Goal: Information Seeking & Learning: Learn about a topic

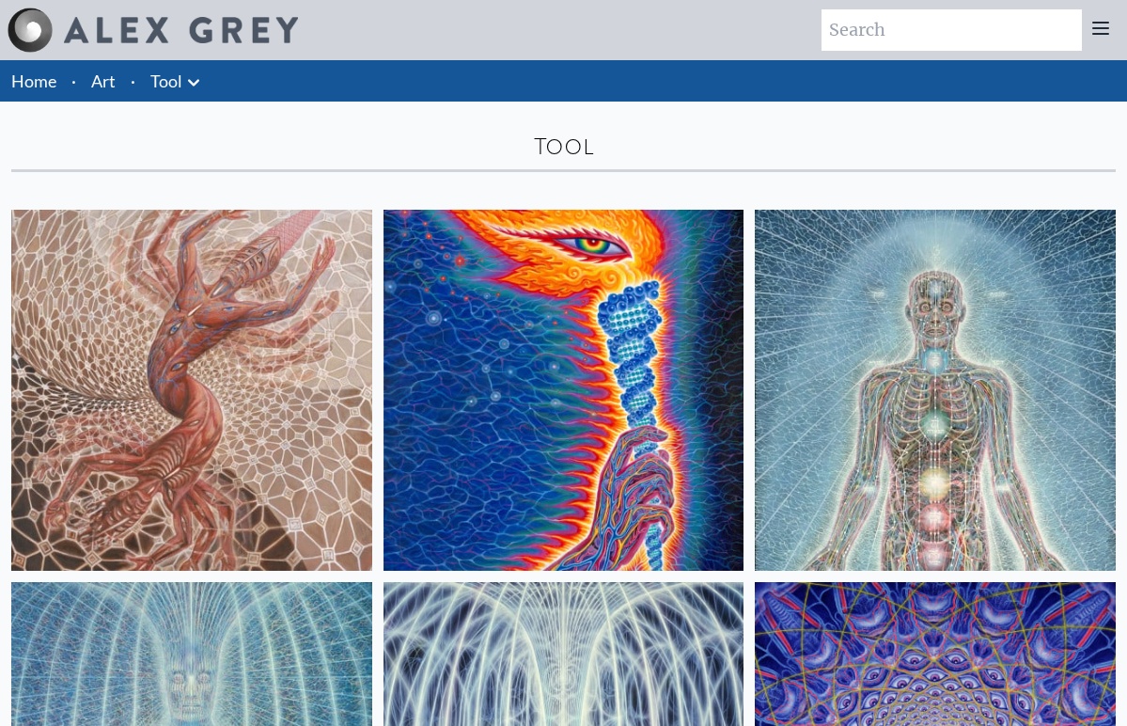
click at [233, 292] on img at bounding box center [191, 390] width 361 height 361
click at [480, 389] on img at bounding box center [563, 390] width 361 height 361
click at [946, 366] on img at bounding box center [935, 390] width 361 height 361
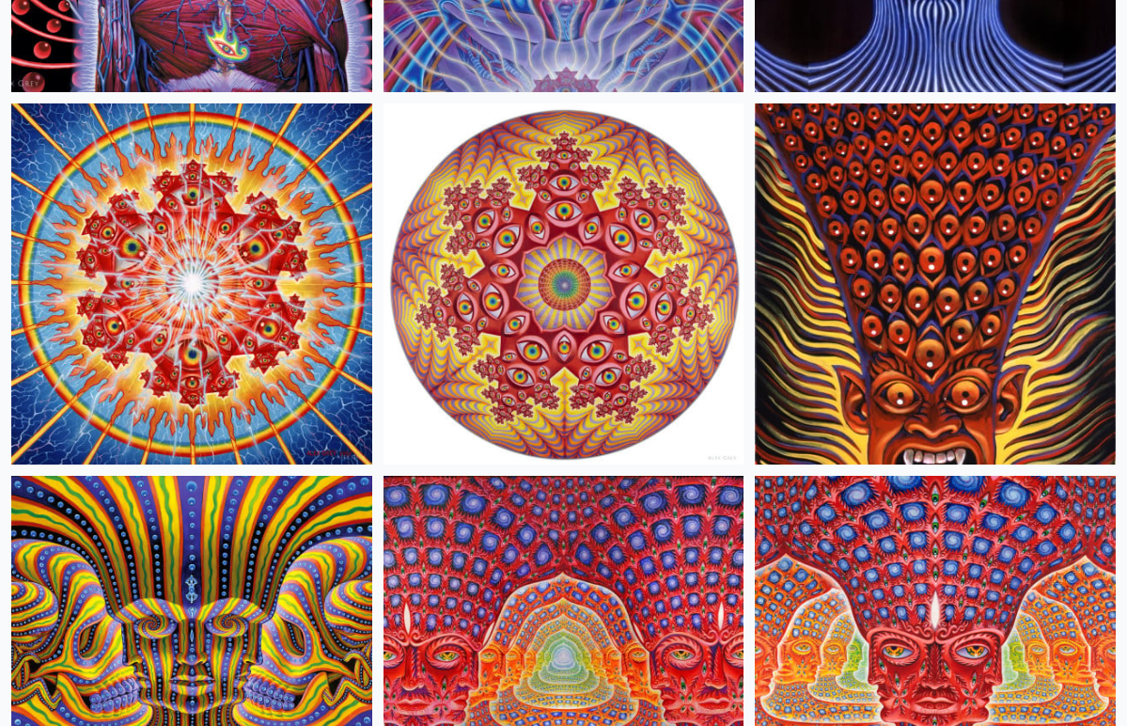
scroll to position [1225, 0]
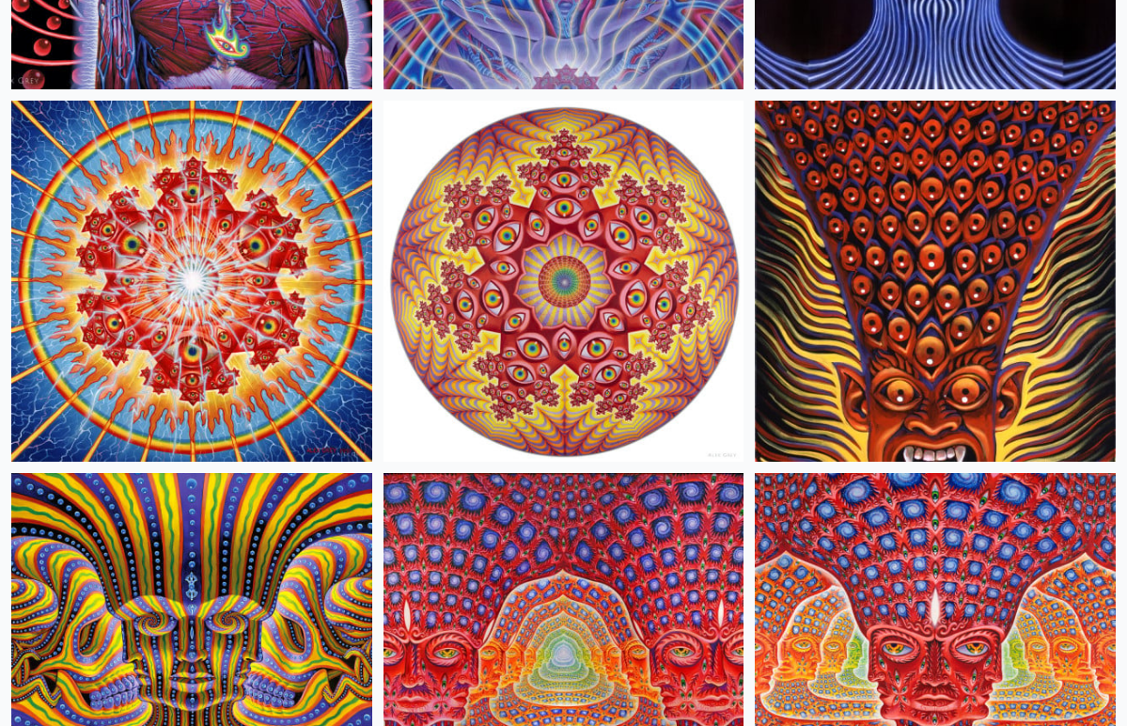
click at [944, 291] on img at bounding box center [935, 281] width 361 height 361
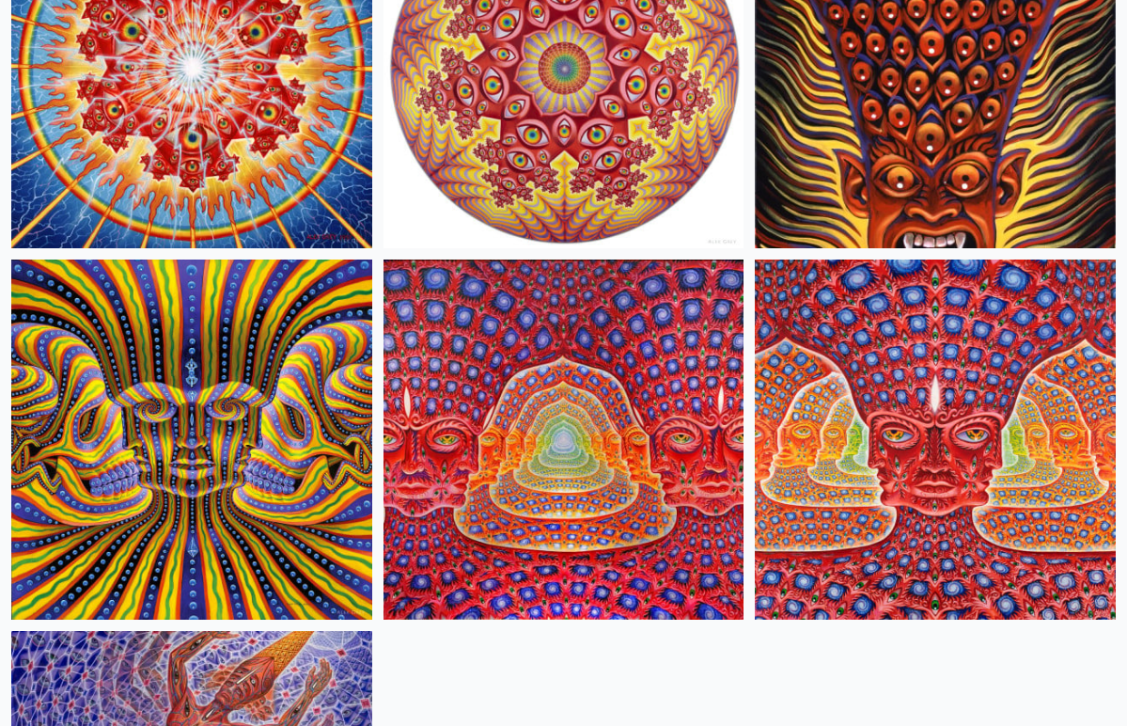
scroll to position [1466, 0]
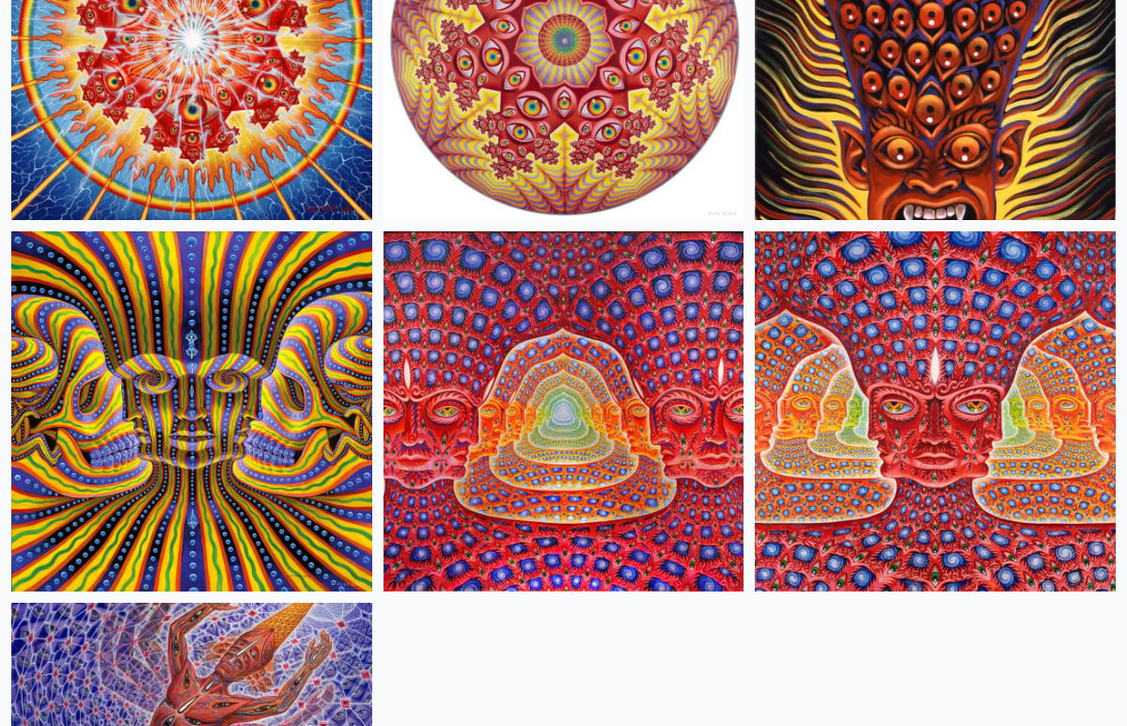
click at [482, 334] on img at bounding box center [563, 411] width 361 height 361
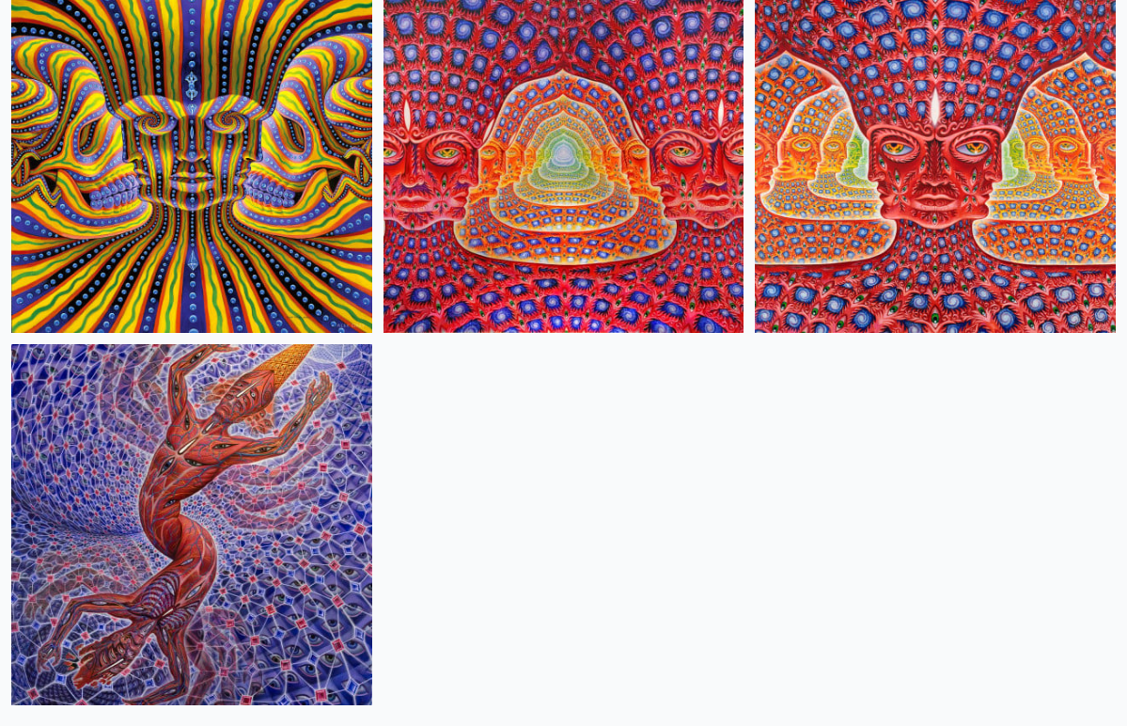
scroll to position [1746, 0]
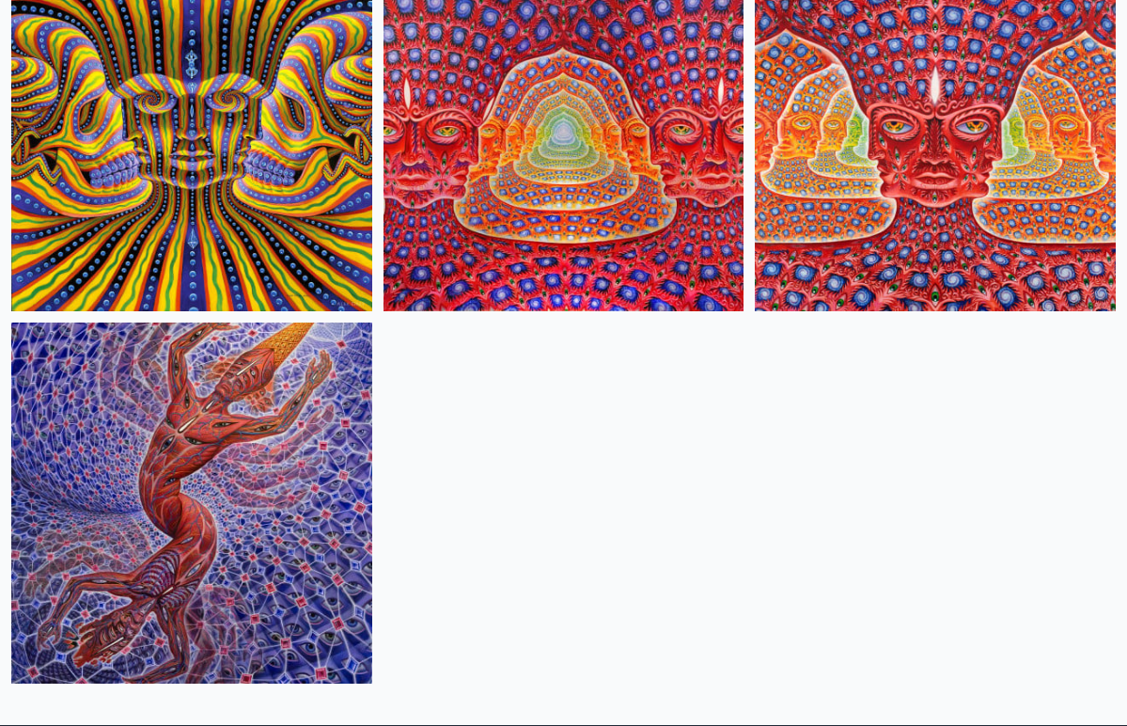
click at [899, 195] on img at bounding box center [935, 131] width 361 height 361
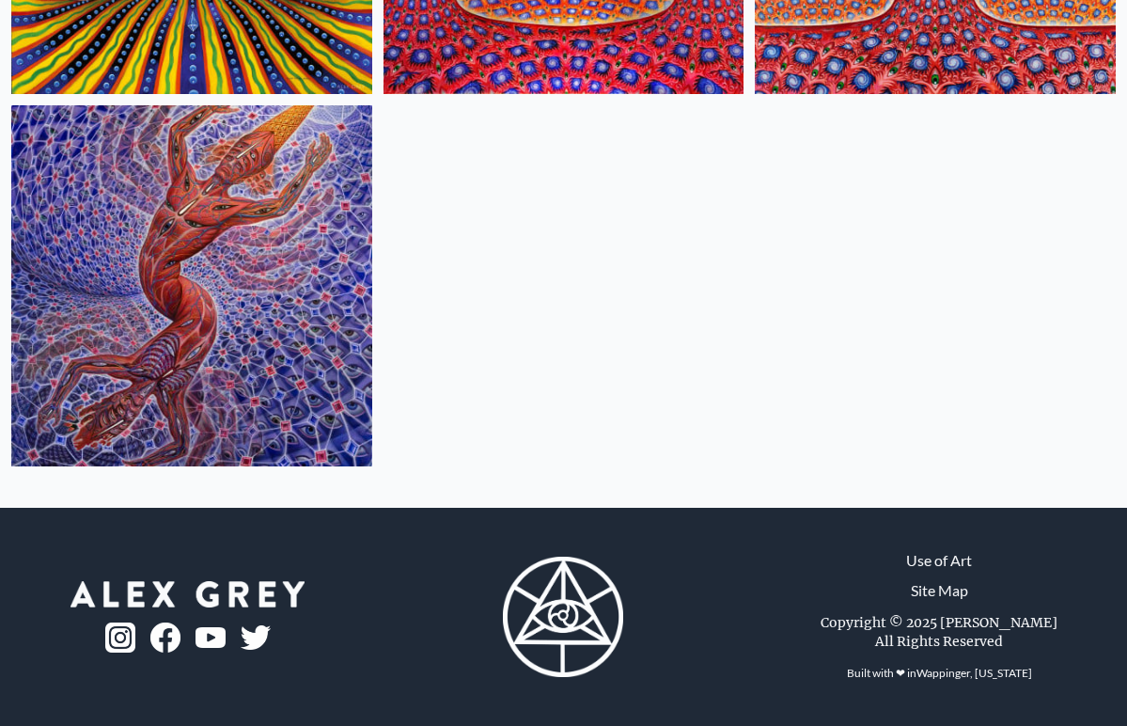
scroll to position [1963, 0]
click at [264, 287] on img at bounding box center [191, 285] width 361 height 361
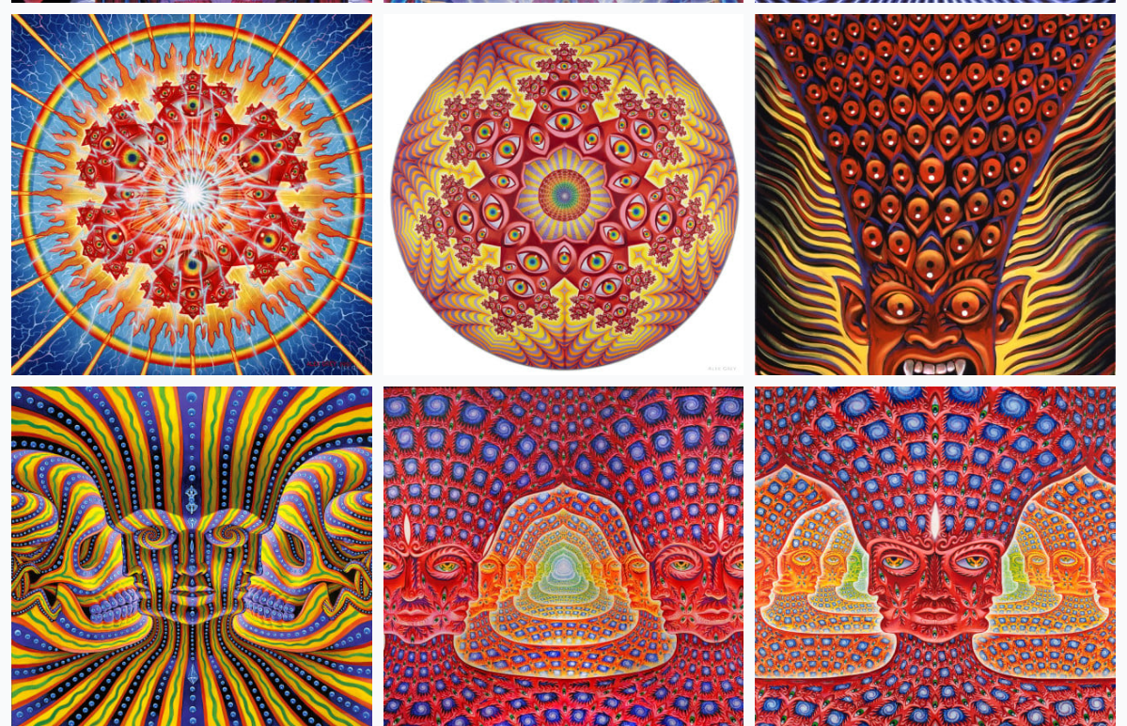
scroll to position [1302, 0]
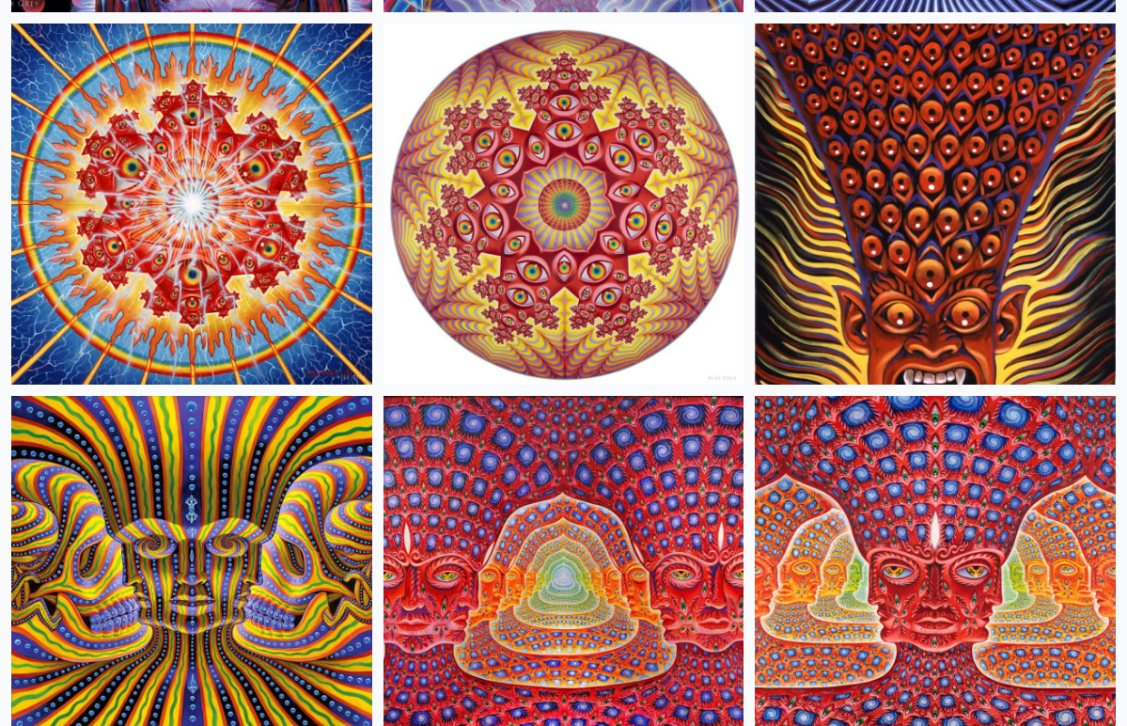
click at [225, 275] on img at bounding box center [191, 203] width 361 height 361
click at [945, 301] on img at bounding box center [935, 203] width 361 height 361
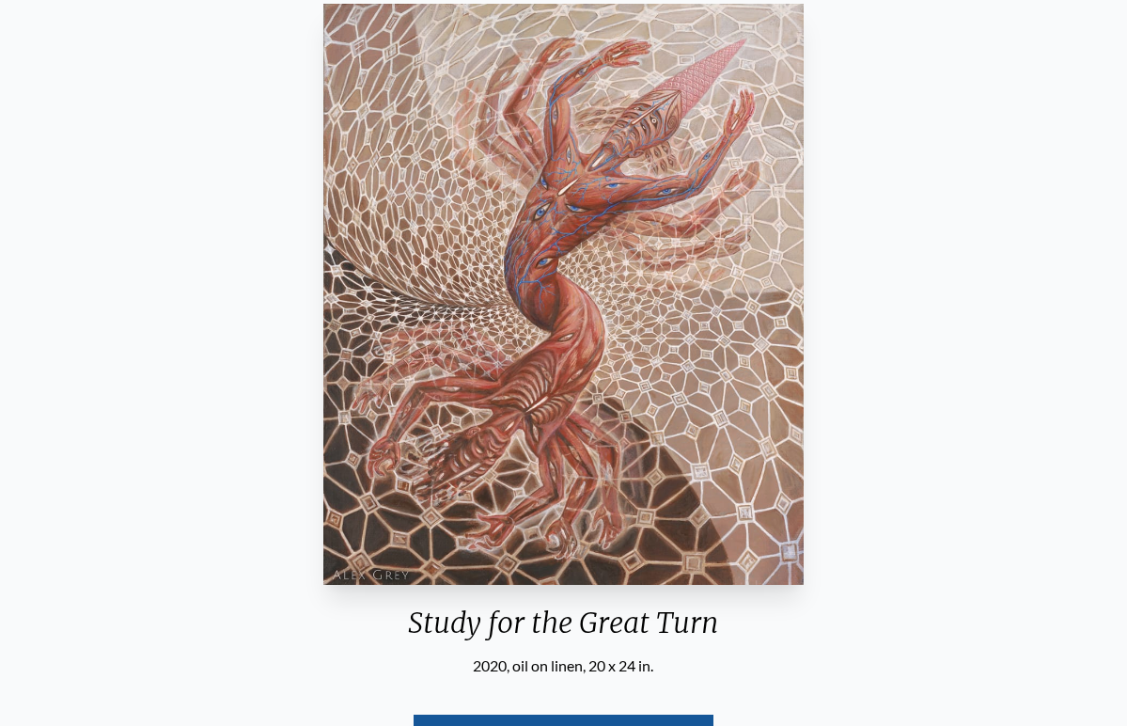
scroll to position [132, 0]
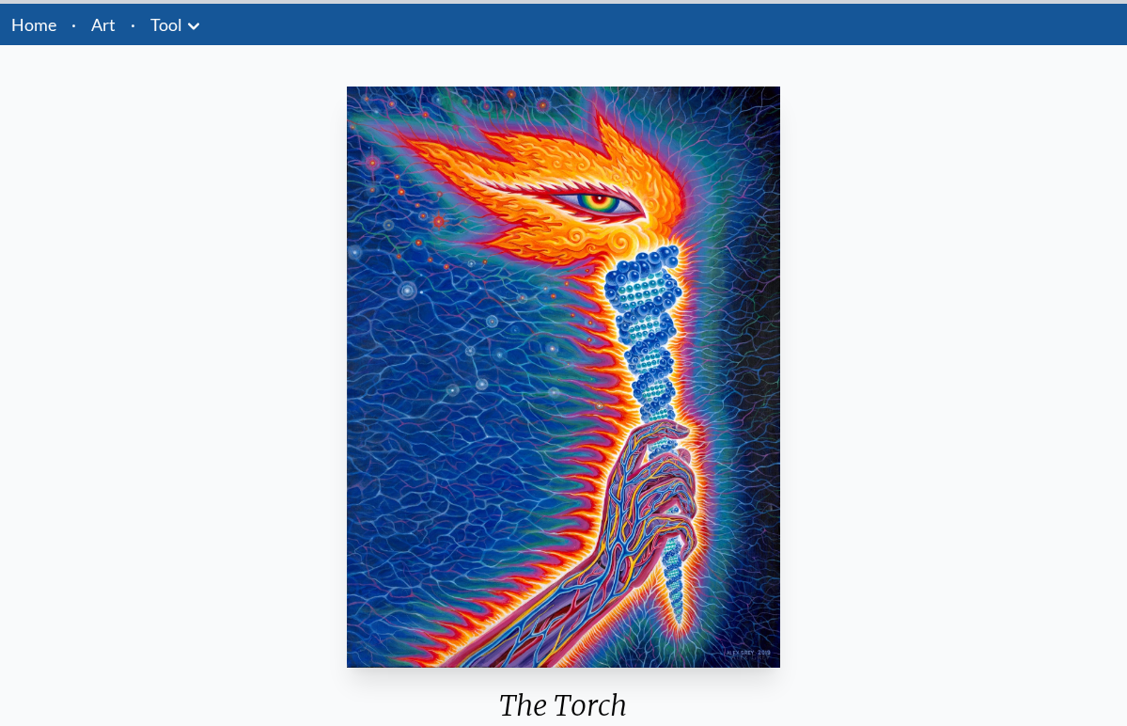
scroll to position [62, 0]
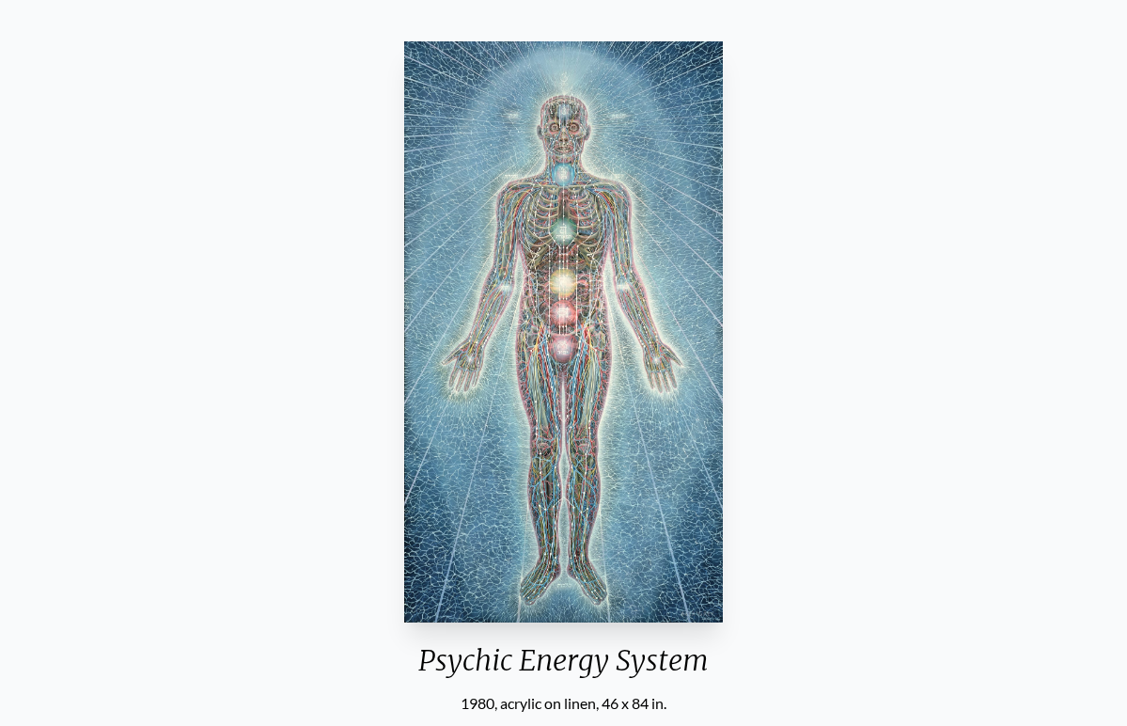
scroll to position [87, 0]
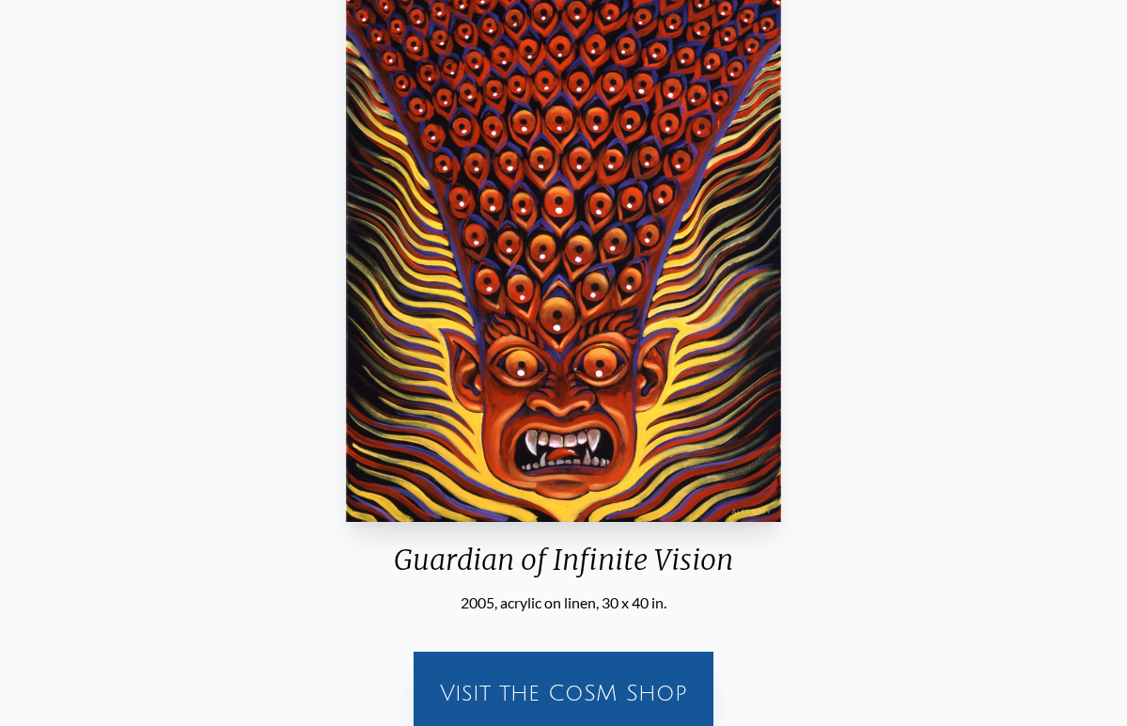
scroll to position [213, 0]
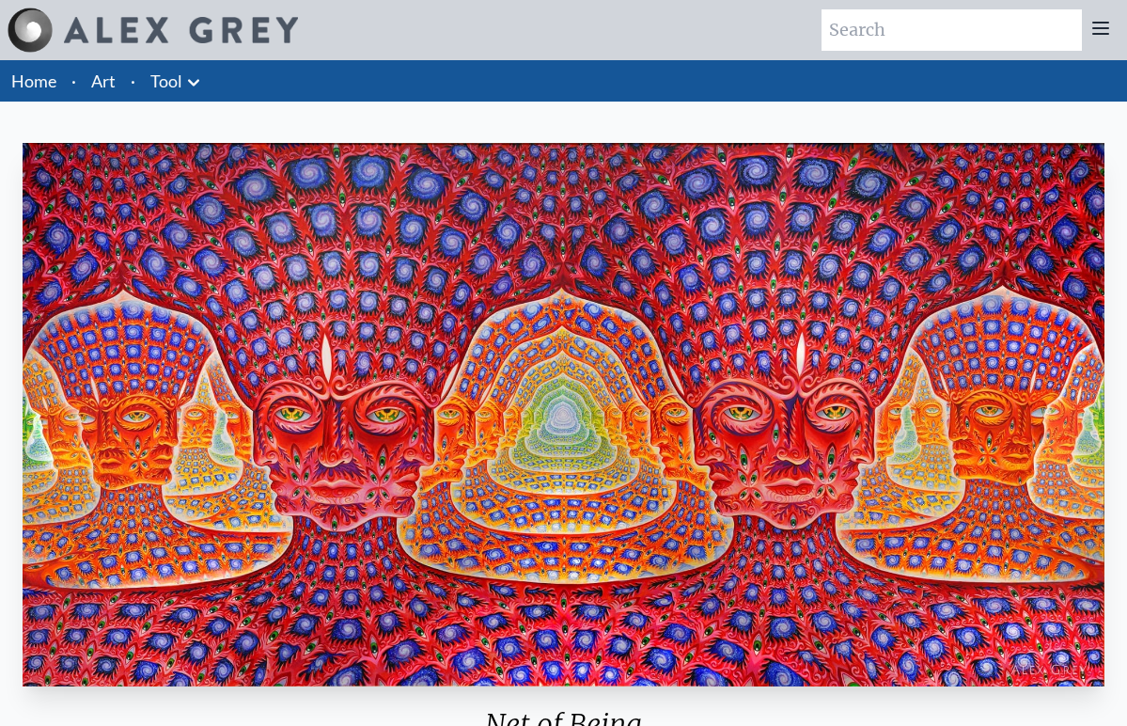
scroll to position [16, 0]
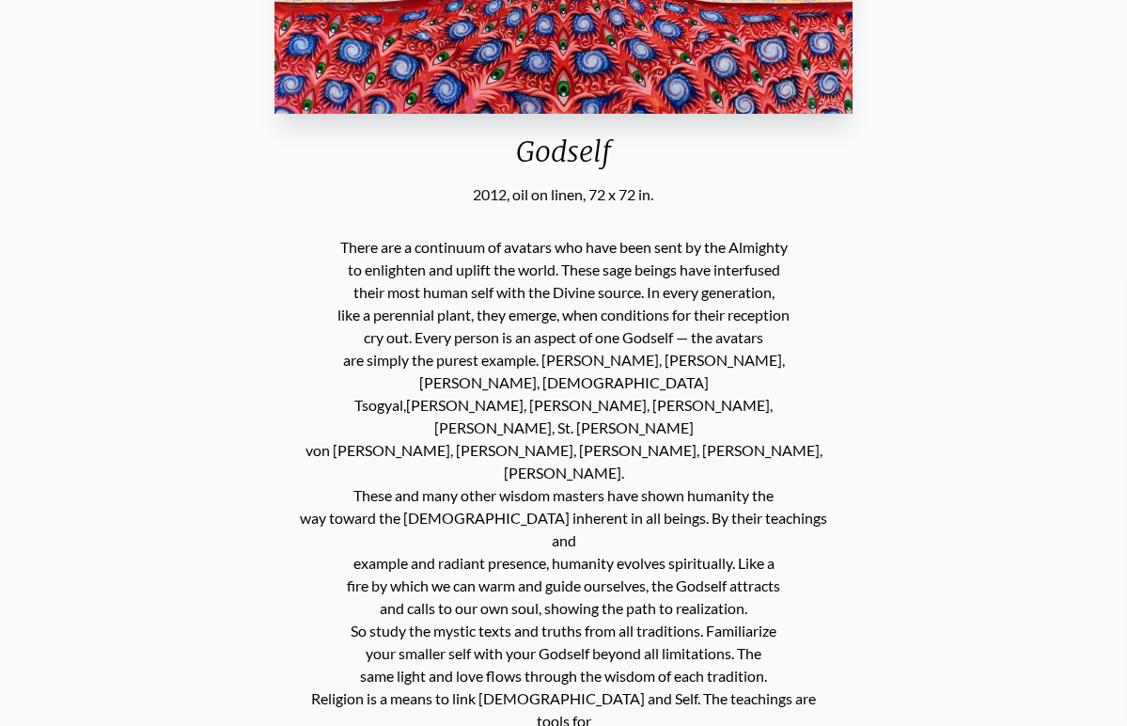
scroll to position [610, 0]
click at [270, 319] on div "Godself 2012, oil on linen, 72 x 72 in. There are a continuum of avatars who ha…" at bounding box center [563, 590] width 1097 height 2131
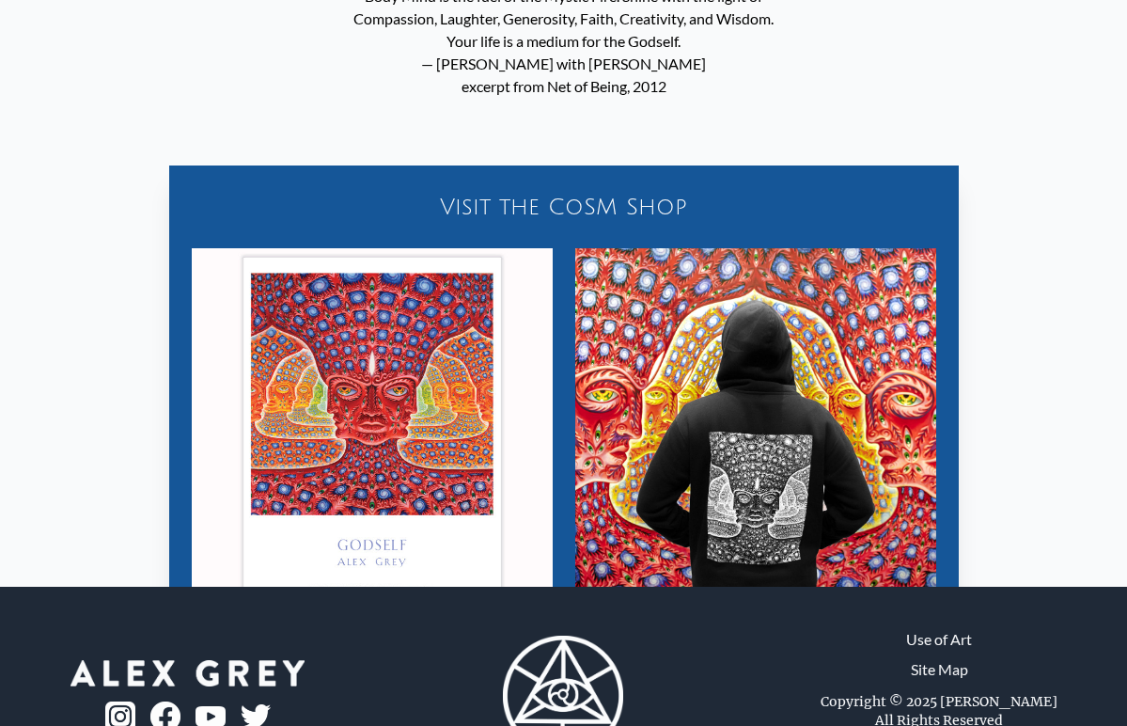
scroll to position [1586, 0]
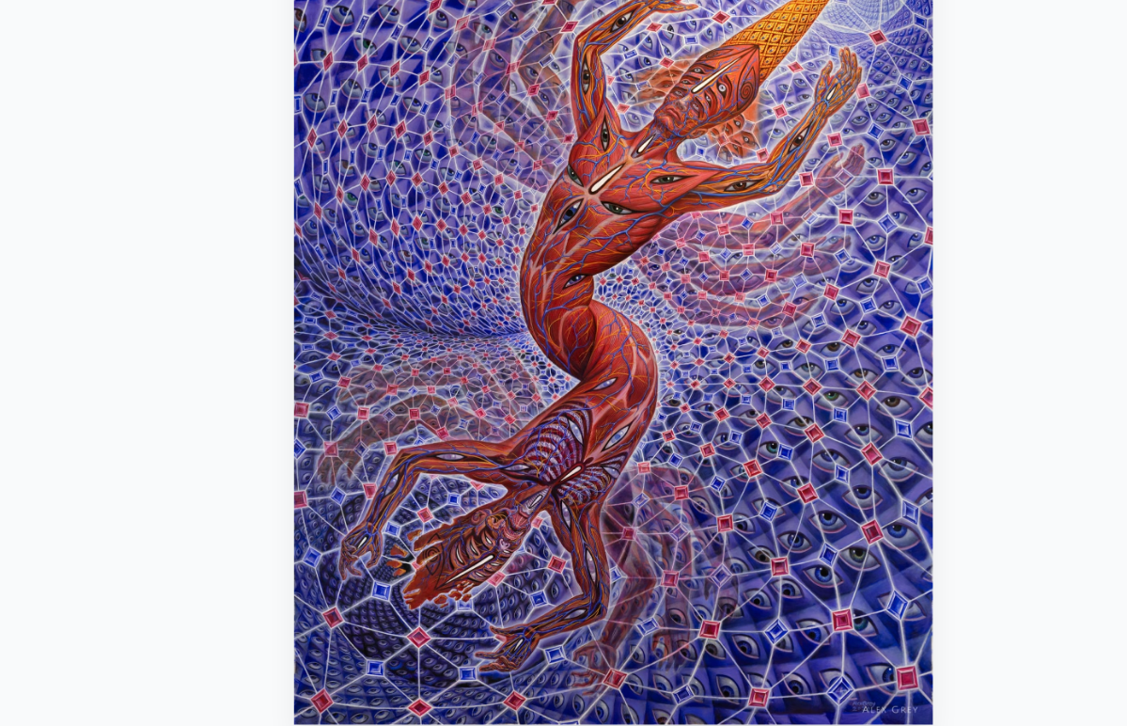
scroll to position [97, 0]
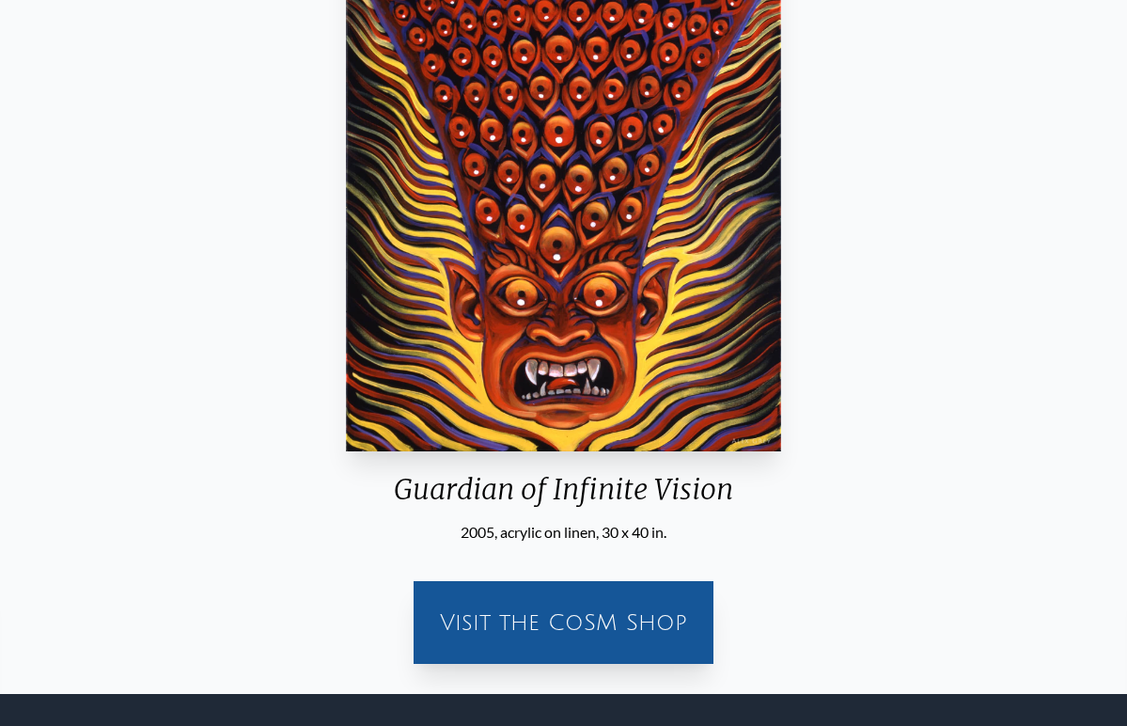
scroll to position [274, 0]
